Goal: Transaction & Acquisition: Purchase product/service

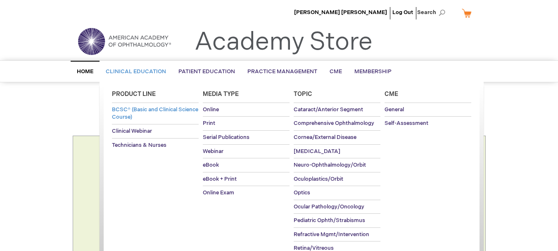
click at [150, 107] on span "BCSC® (Basic and Clinical Science Course)" at bounding box center [155, 113] width 86 height 14
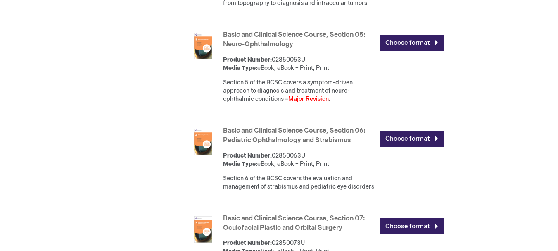
scroll to position [743, 0]
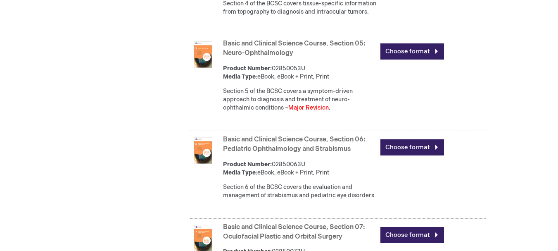
click at [269, 58] on strong "Basic and Clinical Science Course, Section 05: Neuro-Ophthalmology" at bounding box center [299, 48] width 153 height 19
click at [272, 57] on link "Basic and Clinical Science Course, Section 05: Neuro-Ophthalmology" at bounding box center [294, 48] width 142 height 17
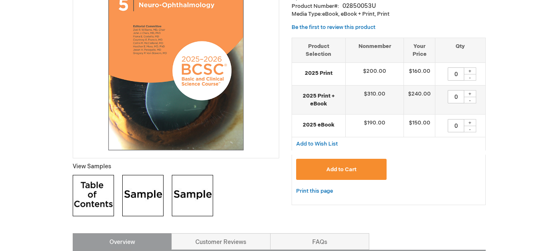
scroll to position [178, 0]
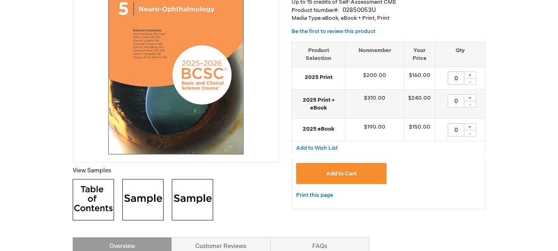
click at [470, 98] on div "+" at bounding box center [470, 97] width 12 height 7
type input "1"
click at [359, 176] on button "Add to Cart" at bounding box center [341, 173] width 91 height 21
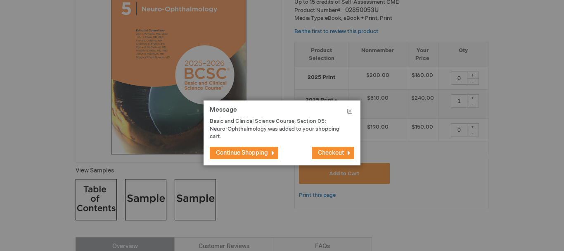
click at [252, 152] on span "Continue Shopping" at bounding box center [242, 152] width 52 height 7
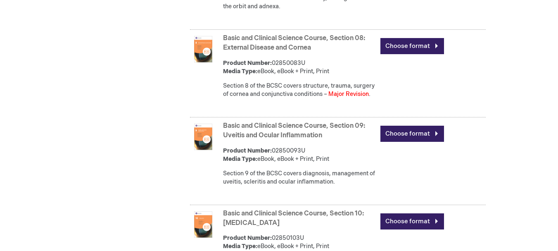
scroll to position [1001, 0]
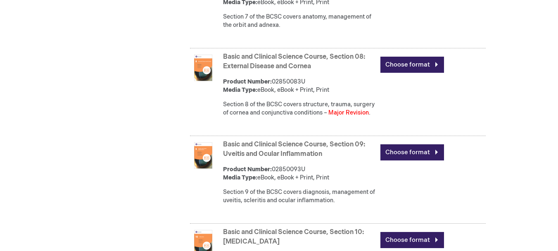
click at [244, 70] on link "Basic and Clinical Science Course, Section 08: External Disease and Cornea" at bounding box center [294, 61] width 142 height 17
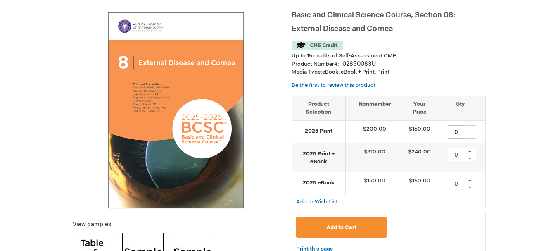
scroll to position [165, 0]
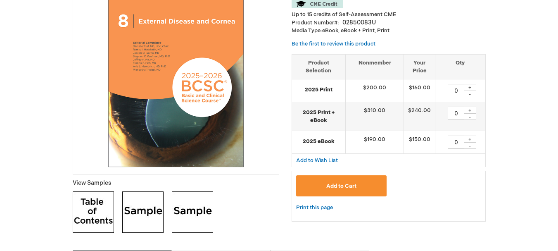
click at [360, 186] on button "Add to Cart" at bounding box center [341, 185] width 91 height 21
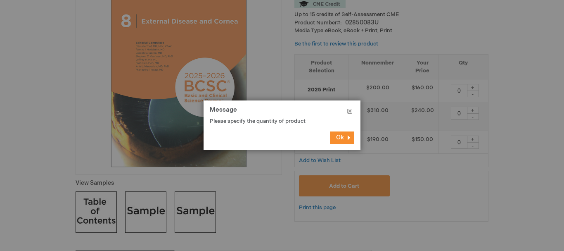
click at [349, 111] on button "Close" at bounding box center [349, 112] width 21 height 25
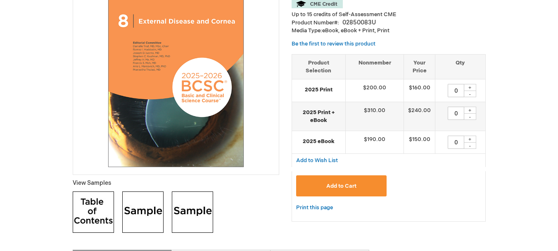
click at [470, 109] on div "+" at bounding box center [470, 110] width 12 height 7
type input "1"
click at [361, 181] on button "Add to Cart" at bounding box center [341, 185] width 91 height 21
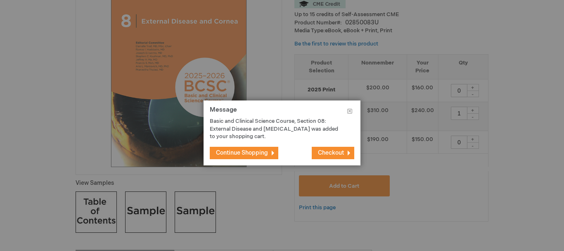
click at [264, 152] on span "Continue Shopping" at bounding box center [242, 152] width 52 height 7
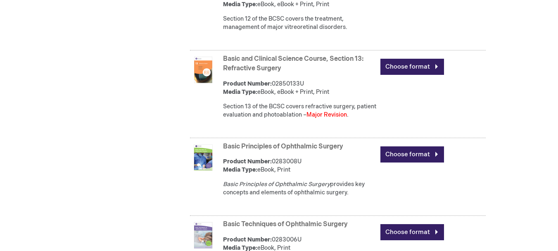
scroll to position [1455, 0]
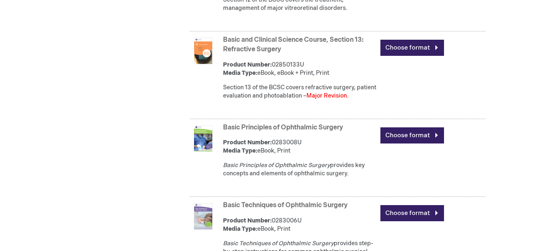
click at [208, 64] on img at bounding box center [203, 51] width 26 height 26
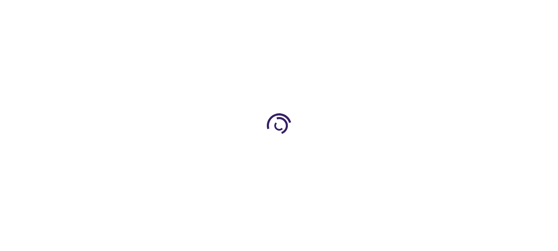
type input "0"
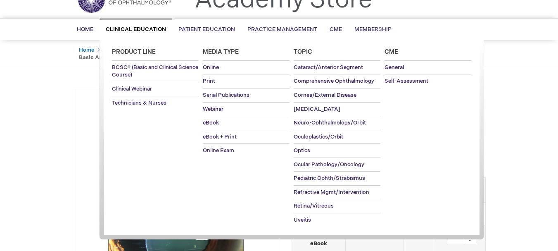
scroll to position [41, 0]
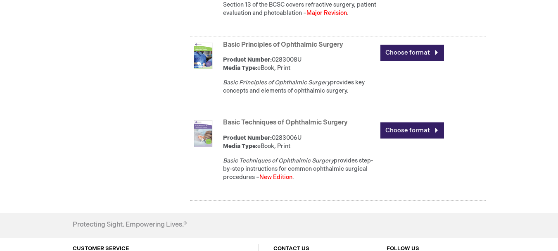
scroll to position [1579, 0]
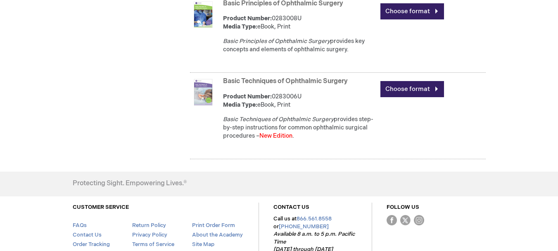
click at [262, 85] on link "Basic Techniques of Ophthalmic Surgery" at bounding box center [285, 81] width 125 height 8
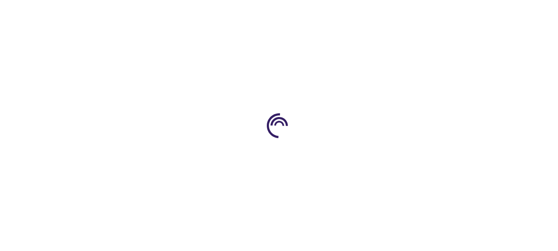
type input "0"
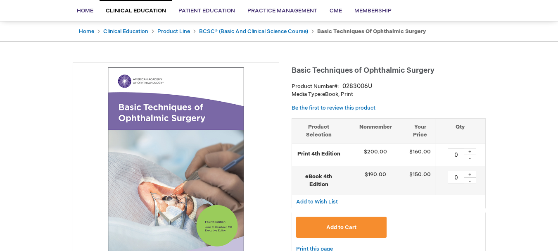
scroll to position [41, 0]
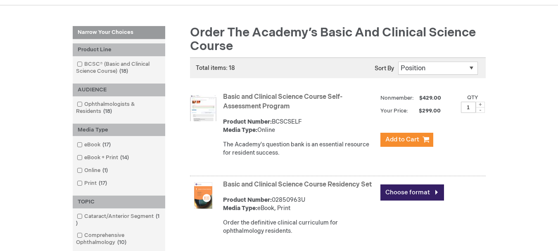
scroll to position [83, 0]
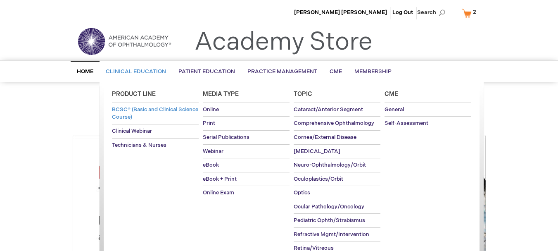
click at [142, 112] on span "BCSC® (Basic and Clinical Science Course)" at bounding box center [155, 113] width 86 height 14
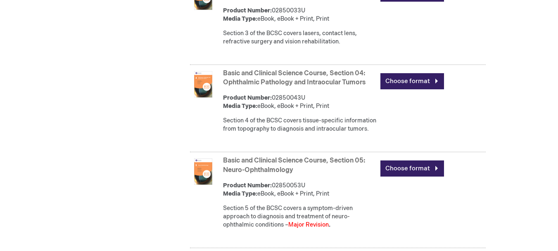
scroll to position [620, 0]
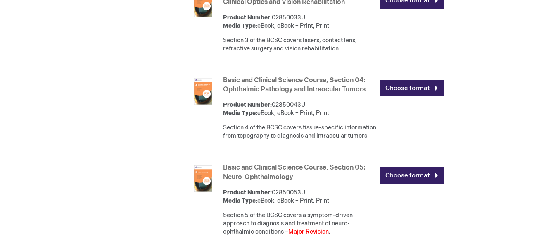
click at [204, 100] on img at bounding box center [203, 91] width 26 height 26
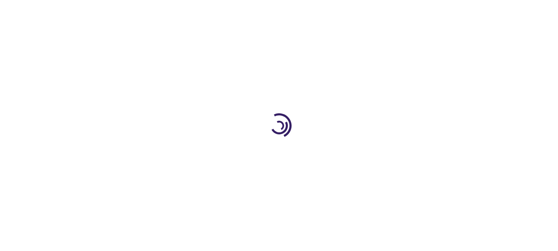
type input "0"
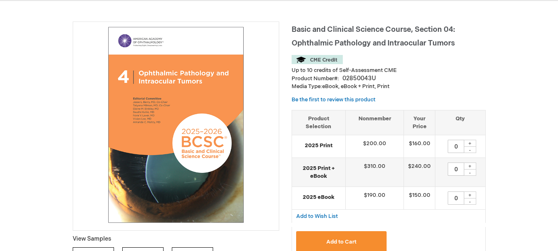
scroll to position [124, 0]
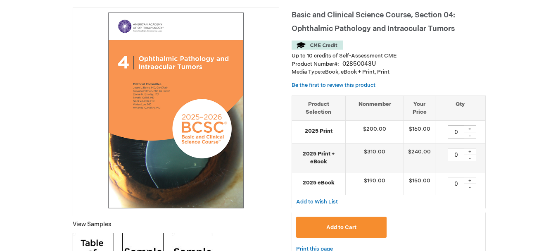
click at [359, 223] on button "Add to Cart" at bounding box center [341, 226] width 91 height 21
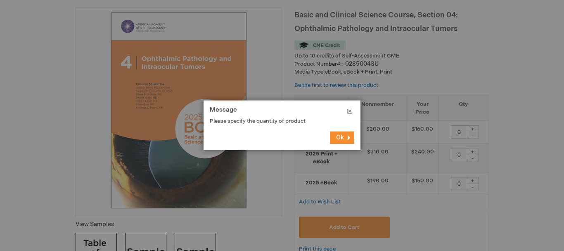
click at [349, 108] on button "Close" at bounding box center [349, 112] width 21 height 25
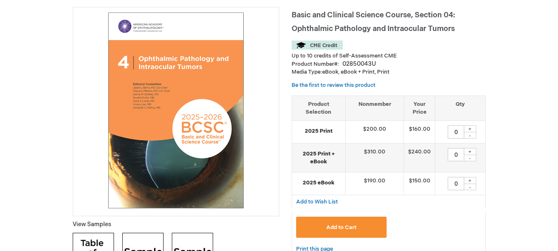
click at [471, 153] on div "+" at bounding box center [470, 151] width 12 height 7
type input "1"
click at [350, 226] on span "Add to Cart" at bounding box center [341, 227] width 30 height 7
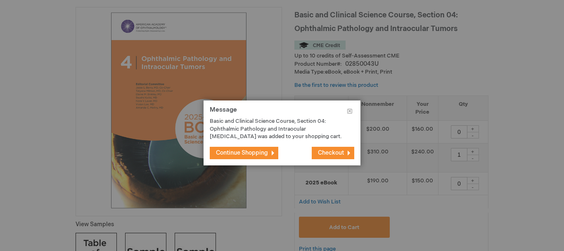
click at [252, 149] on span "Continue Shopping" at bounding box center [242, 152] width 52 height 7
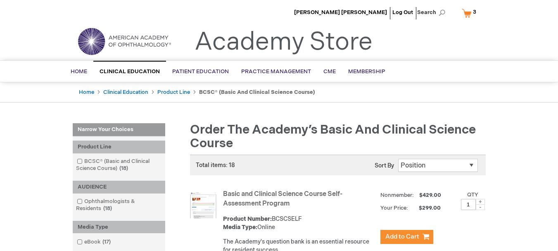
click at [467, 14] on link "My Cart 3 3 items" at bounding box center [470, 13] width 21 height 14
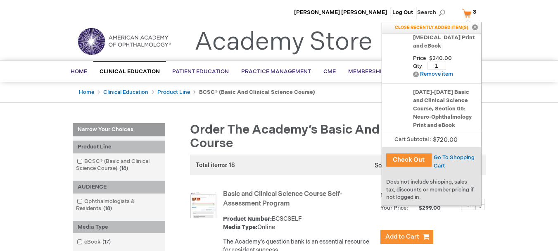
scroll to position [124, 0]
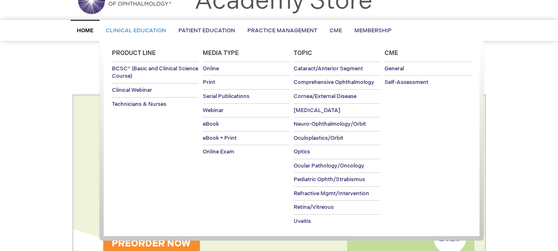
scroll to position [41, 0]
click at [132, 69] on span "BCSC® (Basic and Clinical Science Course)" at bounding box center [155, 72] width 86 height 14
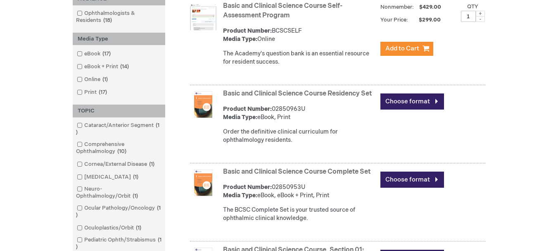
scroll to position [207, 0]
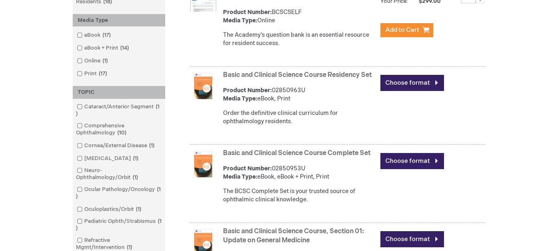
click at [241, 71] on link "Basic and Clinical Science Course Residency Set" at bounding box center [297, 75] width 149 height 8
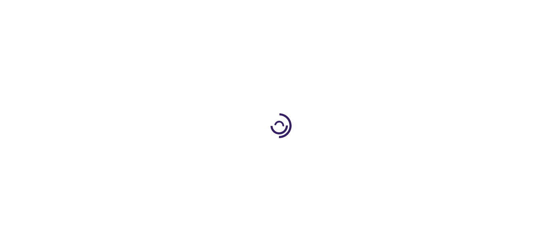
type input "0"
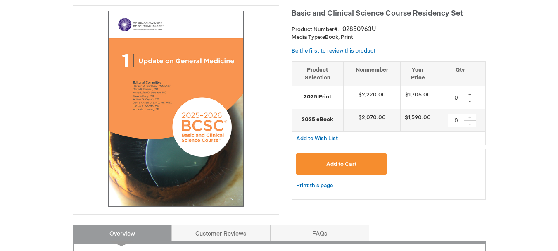
scroll to position [124, 0]
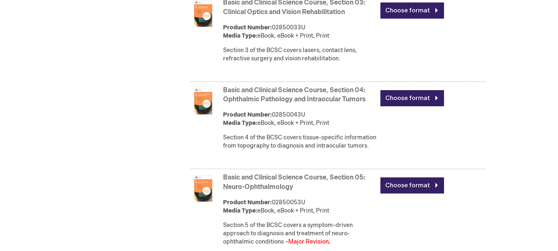
scroll to position [620, 0]
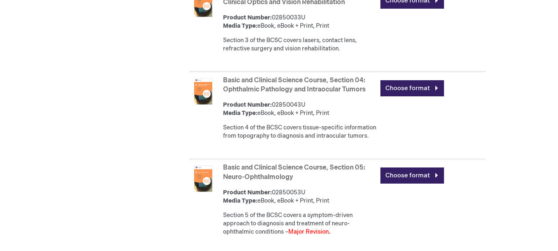
click at [252, 94] on link "Basic and Clinical Science Course, Section 04: Ophthalmic Pathology and Intraoc…" at bounding box center [294, 84] width 142 height 17
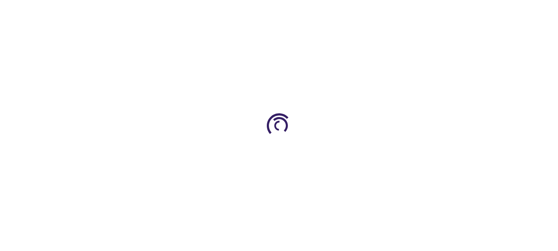
type input "0"
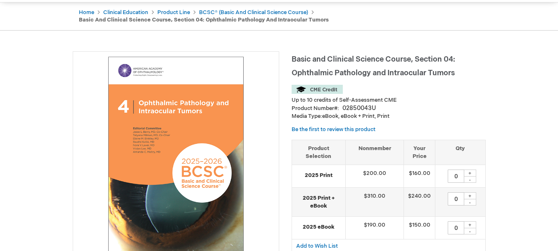
scroll to position [122, 0]
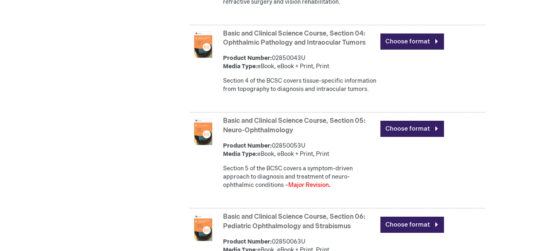
scroll to position [708, 0]
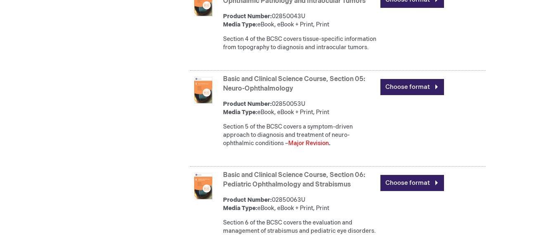
click at [265, 93] on link "Basic and Clinical Science Course, Section 05: Neuro-Ophthalmology" at bounding box center [294, 83] width 142 height 17
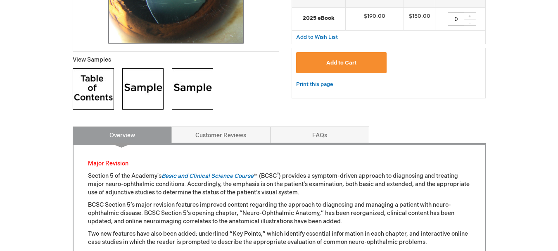
scroll to position [41, 0]
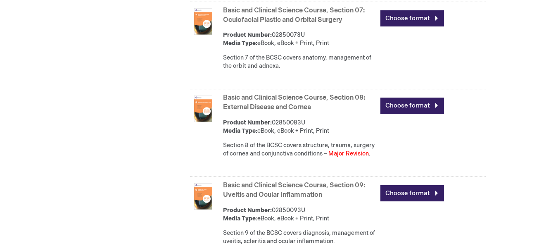
scroll to position [962, 0]
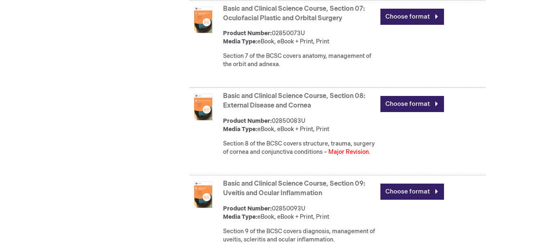
click at [266, 109] on link "Basic and Clinical Science Course, Section 08: External Disease and Cornea" at bounding box center [294, 100] width 142 height 17
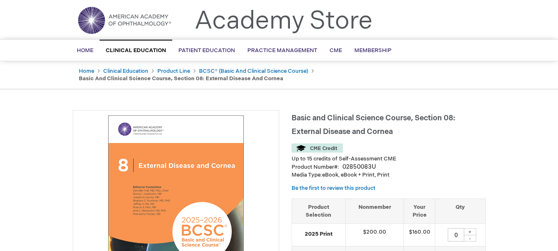
scroll to position [83, 0]
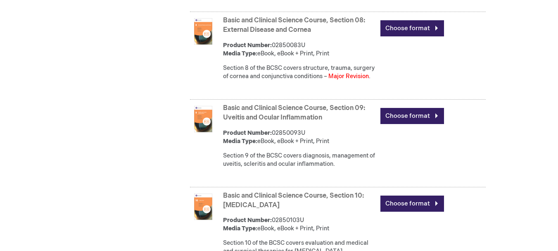
scroll to position [1044, 0]
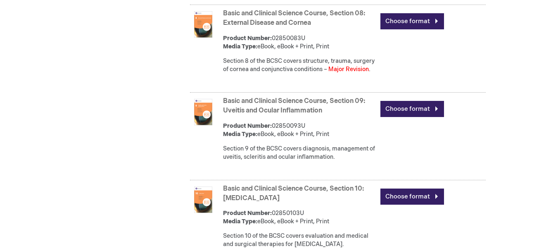
click at [278, 116] on strong "Basic and Clinical Science Course, Section 09: Uveitis and Ocular Inflammation" at bounding box center [299, 106] width 153 height 19
click at [264, 114] on link "Basic and Clinical Science Course, Section 09: Uveitis and Ocular Inflammation" at bounding box center [294, 105] width 142 height 17
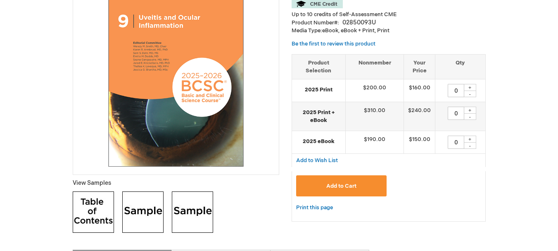
scroll to position [124, 0]
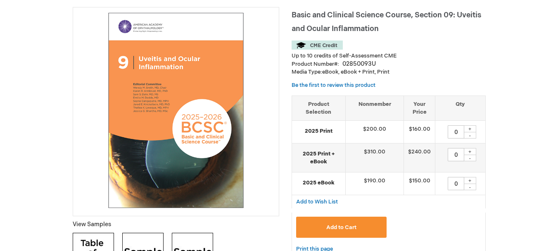
click at [359, 224] on button "Add to Cart" at bounding box center [341, 226] width 91 height 21
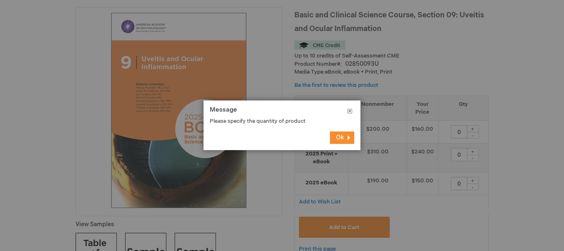
click at [348, 111] on button "Close" at bounding box center [349, 112] width 21 height 25
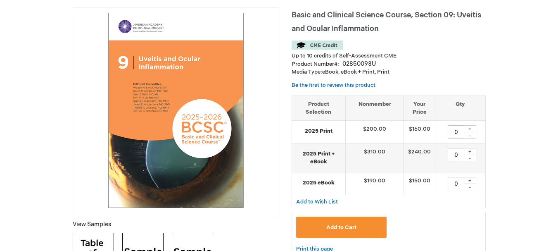
click at [471, 150] on div "+" at bounding box center [470, 151] width 12 height 7
type input "1"
click at [347, 229] on span "Add to Cart" at bounding box center [341, 227] width 30 height 7
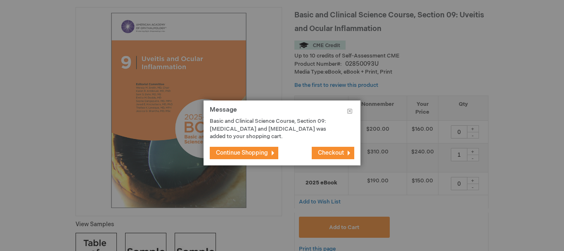
click at [270, 154] on button "Continue Shopping" at bounding box center [244, 153] width 69 height 12
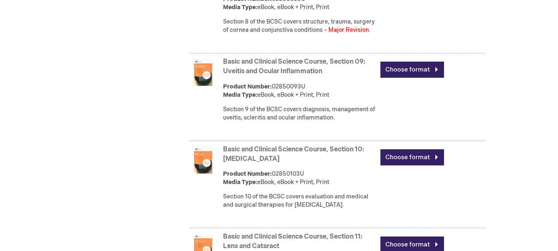
scroll to position [1125, 0]
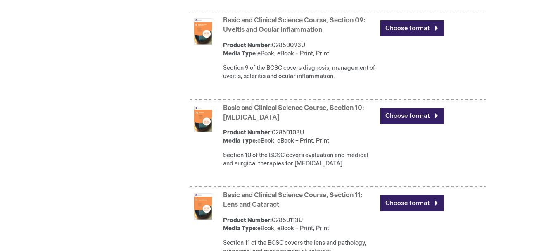
click at [248, 123] on strong "Basic and Clinical Science Course, Section 10: [MEDICAL_DATA]" at bounding box center [299, 113] width 153 height 19
click at [255, 121] on link "Basic and Clinical Science Course, Section 10: [MEDICAL_DATA]" at bounding box center [293, 112] width 141 height 17
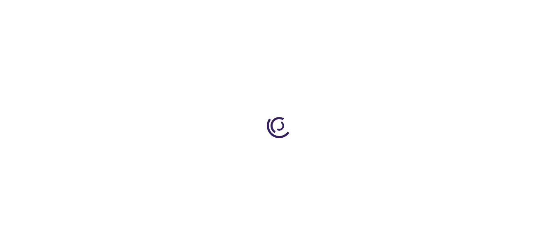
type input "0"
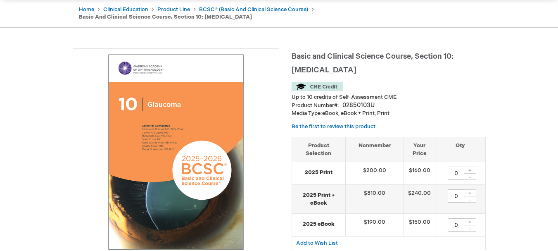
scroll to position [124, 0]
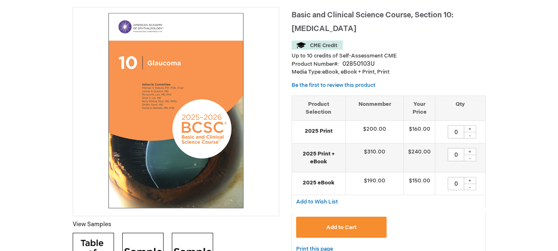
click at [345, 224] on span "Add to Cart" at bounding box center [341, 227] width 30 height 7
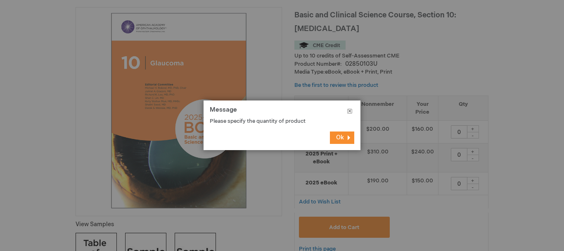
click at [351, 111] on button "Close" at bounding box center [349, 112] width 21 height 25
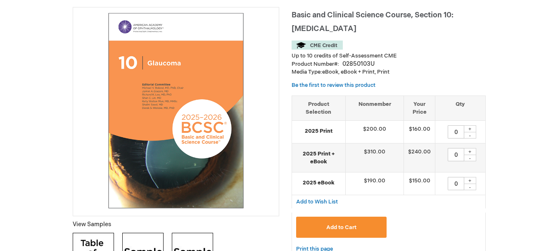
click at [473, 148] on div "+" at bounding box center [470, 151] width 12 height 7
type input "1"
click at [332, 224] on span "Add to Cart" at bounding box center [341, 227] width 30 height 7
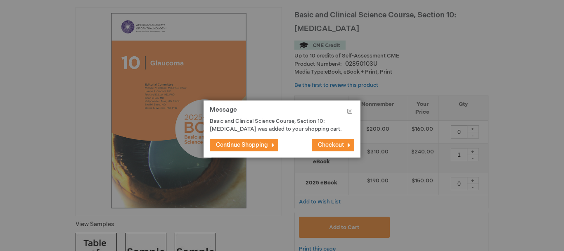
click at [245, 149] on button "Continue Shopping" at bounding box center [244, 145] width 69 height 12
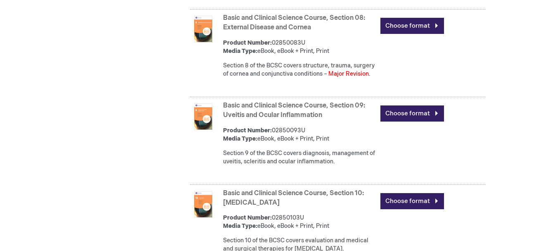
scroll to position [1042, 0]
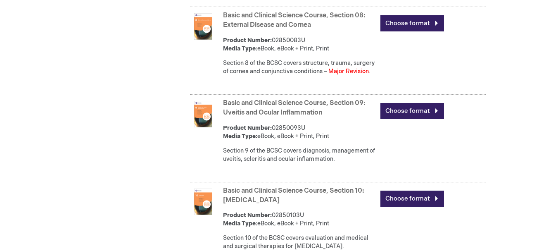
click at [216, 127] on div "Basic and Clinical Science Course, Section 09: [MEDICAL_DATA] and [MEDICAL_DATA…" at bounding box center [338, 139] width 296 height 85
click at [234, 116] on link "Basic and Clinical Science Course, Section 09: Uveitis and Ocular Inflammation" at bounding box center [294, 107] width 142 height 17
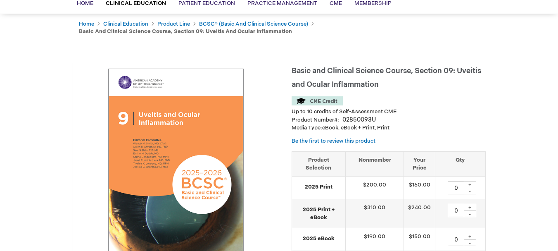
scroll to position [83, 0]
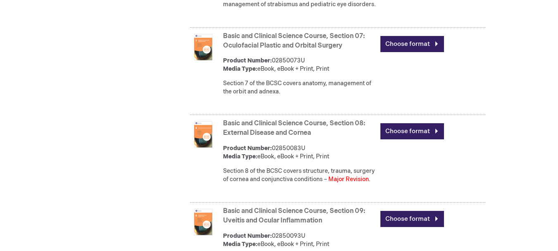
scroll to position [959, 0]
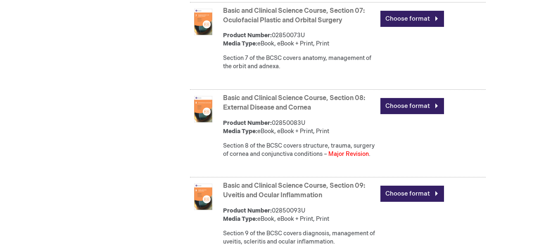
click at [251, 112] on link "Basic and Clinical Science Course, Section 08: External Disease and Cornea" at bounding box center [294, 102] width 142 height 17
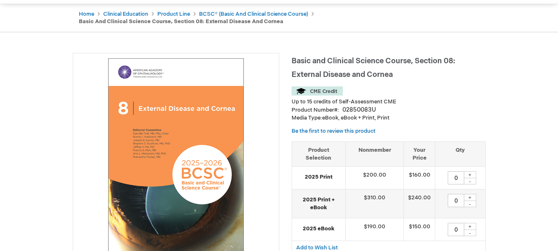
scroll to position [83, 0]
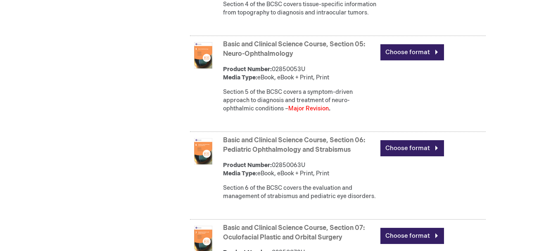
scroll to position [711, 0]
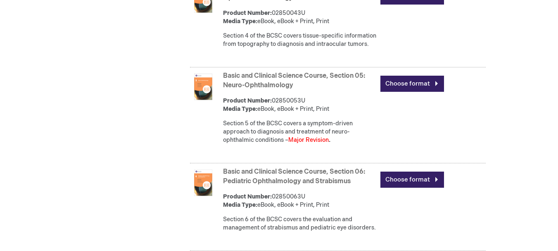
click at [207, 100] on img at bounding box center [203, 87] width 26 height 26
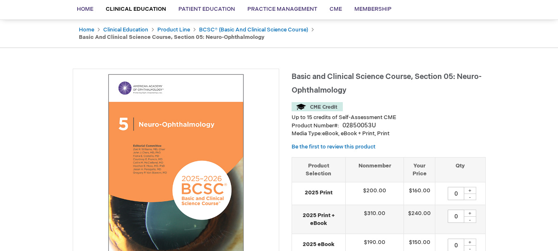
scroll to position [83, 0]
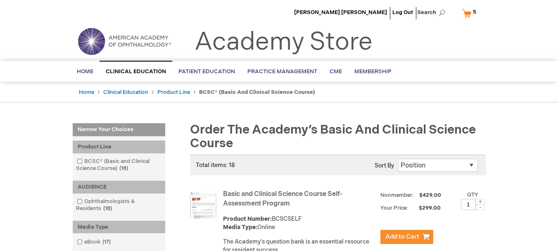
click at [473, 14] on span "5" at bounding box center [474, 12] width 3 height 7
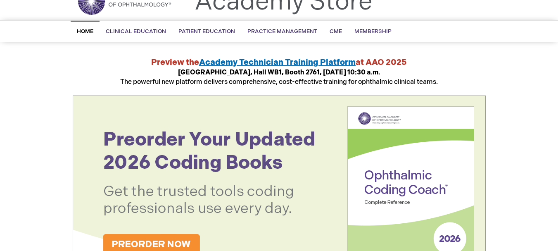
scroll to position [40, 0]
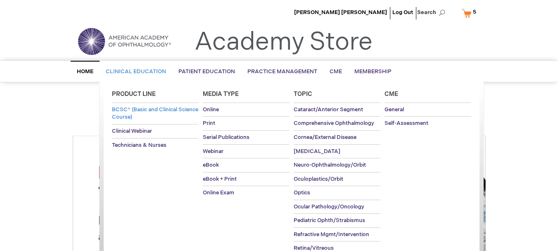
click at [140, 109] on span "BCSC® (Basic and Clinical Science Course)" at bounding box center [155, 113] width 86 height 14
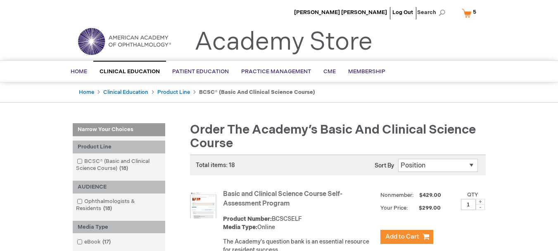
click at [470, 16] on link "My Cart 5 5 items" at bounding box center [470, 13] width 21 height 14
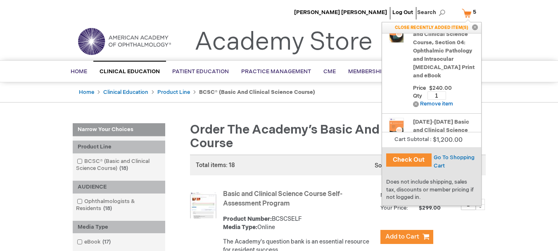
scroll to position [199, 0]
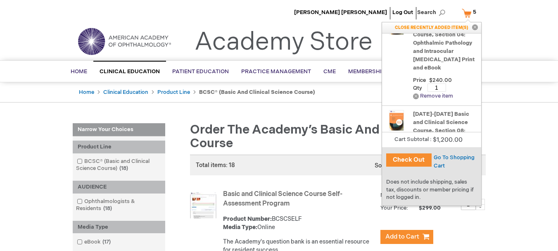
click at [432, 95] on link "Remove Remove item" at bounding box center [433, 96] width 40 height 6
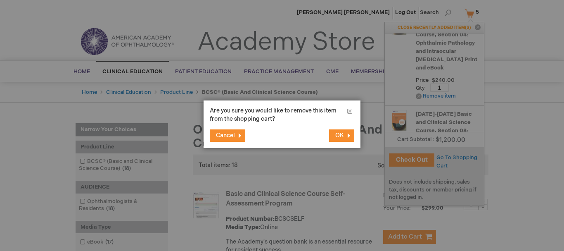
click at [334, 134] on button "OK" at bounding box center [341, 135] width 25 height 12
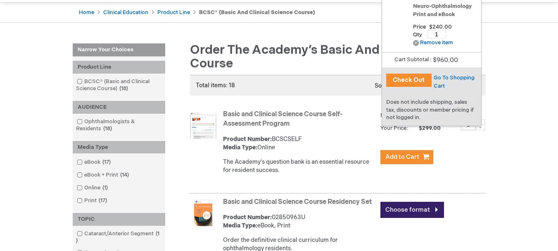
scroll to position [53, 0]
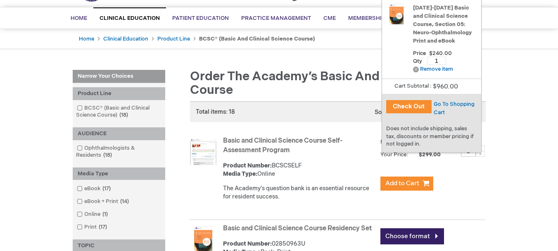
click at [413, 108] on button "Check Out" at bounding box center [408, 106] width 45 height 13
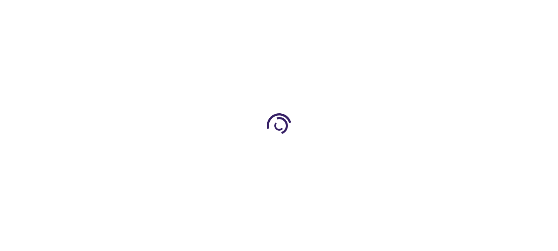
select select "US"
select select "5"
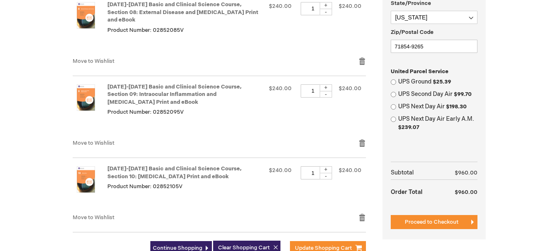
scroll to position [363, 0]
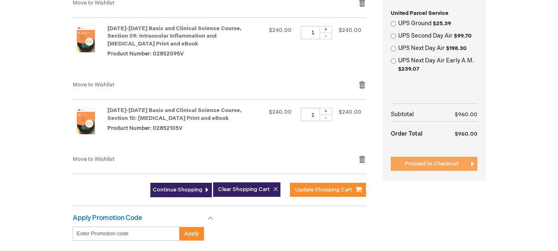
click at [433, 166] on span "Proceed to Checkout" at bounding box center [432, 163] width 54 height 7
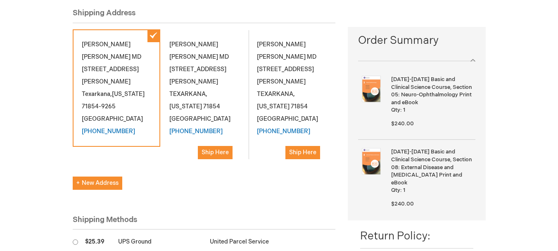
scroll to position [113, 0]
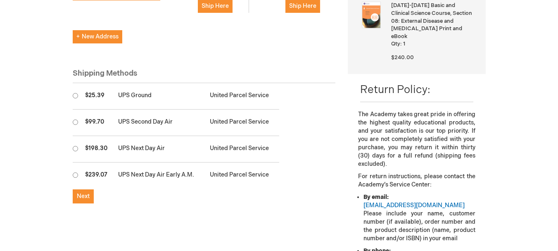
scroll to position [245, 0]
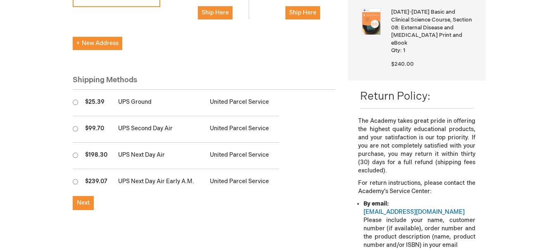
click at [76, 126] on input "radio" at bounding box center [75, 128] width 5 height 5
radio input "true"
click at [85, 199] on span "Next" at bounding box center [83, 202] width 13 height 7
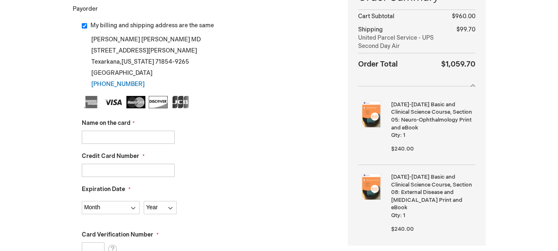
scroll to position [173, 0]
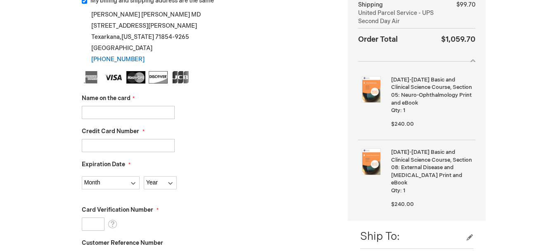
click at [111, 113] on input "Name on the card" at bounding box center [128, 112] width 93 height 13
type input "p"
type input "PEARSON EYE INSTITUTE"
click at [97, 141] on input "Credit Card Number" at bounding box center [128, 145] width 93 height 13
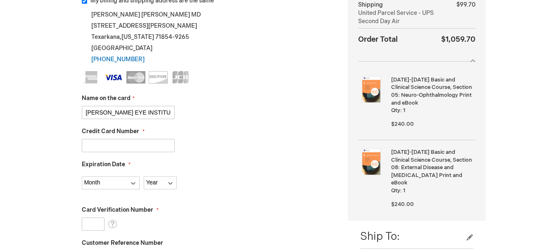
type input "4355360702259756"
click at [95, 181] on select "Month 01 - January 02 - February 03 - March 04 - April 05 - May 06 - June 07 - …" at bounding box center [111, 182] width 58 height 13
select select "6"
click at [82, 176] on select "Month 01 - January 02 - February 03 - March 04 - April 05 - May 06 - June 07 - …" at bounding box center [111, 182] width 58 height 13
click at [161, 183] on select "Year 2025 2026 2027 2028 2029 2030 2031 2032 2033 2034 2035" at bounding box center [160, 182] width 33 height 13
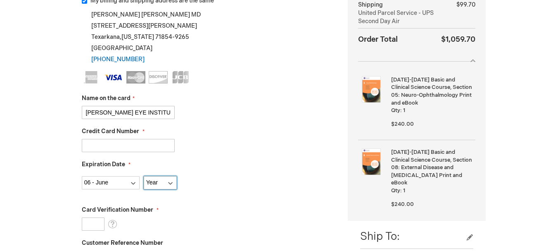
select select "2027"
click at [144, 176] on select "Year 2025 2026 2027 2028 2029 2030 2031 2032 2033 2034 2035" at bounding box center [160, 182] width 33 height 13
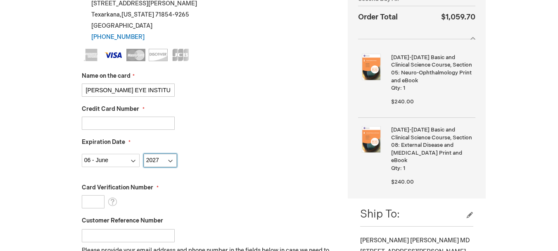
scroll to position [214, 0]
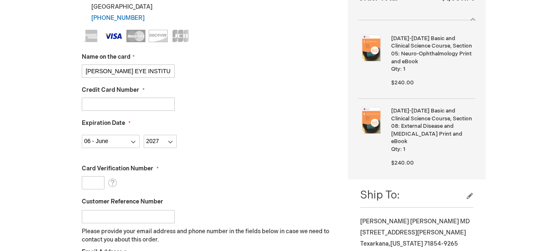
click at [95, 182] on input "Card Verification Number" at bounding box center [93, 182] width 23 height 13
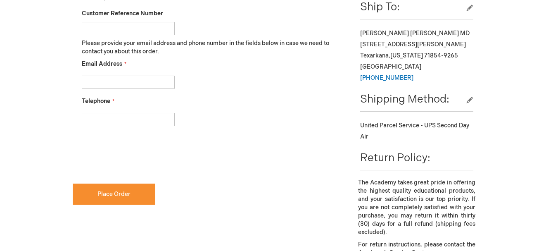
scroll to position [421, 0]
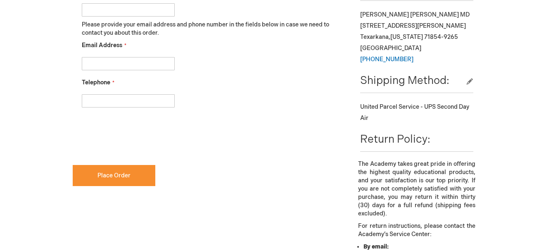
type input "753"
click at [112, 65] on input "Email Address" at bounding box center [128, 63] width 93 height 13
type input "mddoc2020@aol.com"
type input "9032775503"
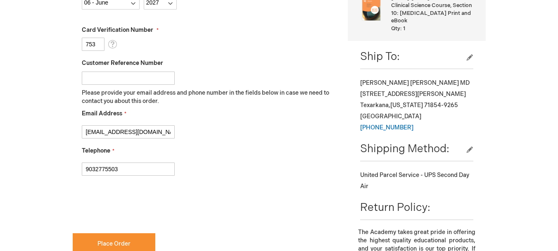
scroll to position [413, 0]
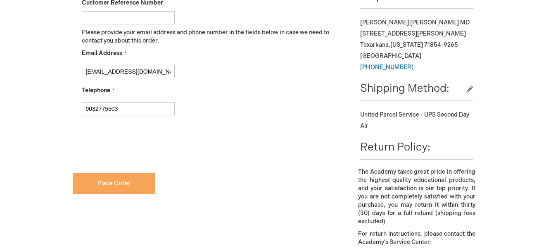
click at [116, 179] on button "Place Order" at bounding box center [114, 183] width 83 height 21
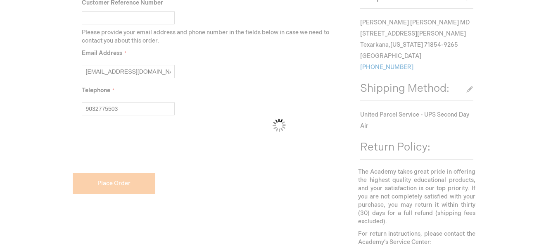
checkbox input "false"
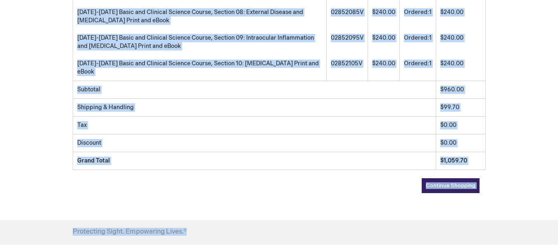
scroll to position [337, 0]
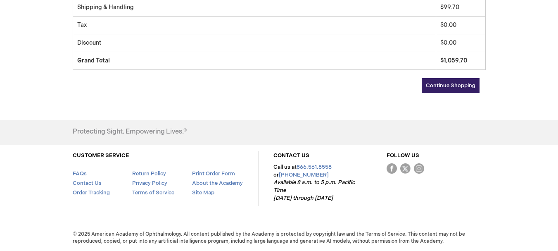
drag, startPoint x: 126, startPoint y: 108, endPoint x: 503, endPoint y: 56, distance: 380.7
copy div "lor ipsum dol sita consecte! Adipi eli sed doei temporin! Utla etdol magnaa en:…"
